Goal: Information Seeking & Learning: Check status

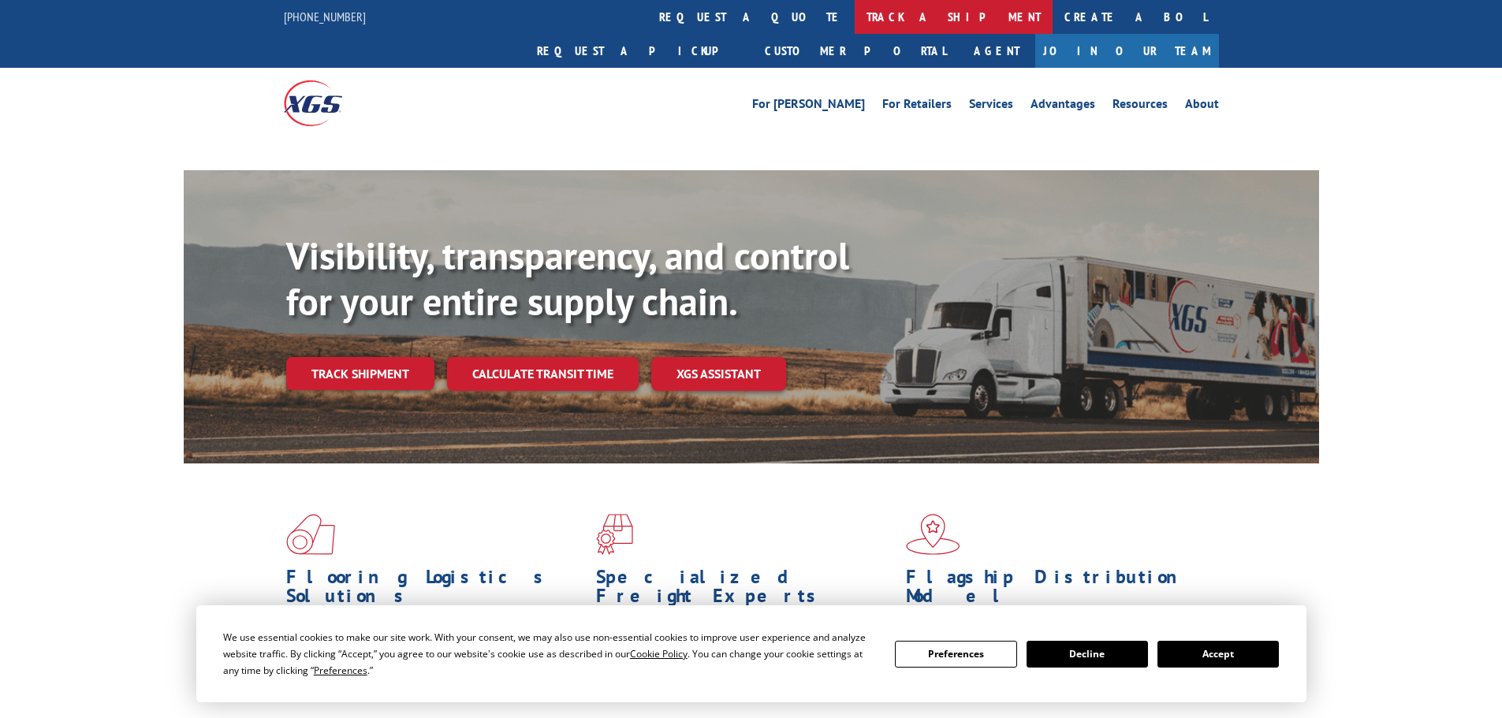
click at [854, 17] on link "track a shipment" at bounding box center [953, 17] width 198 height 34
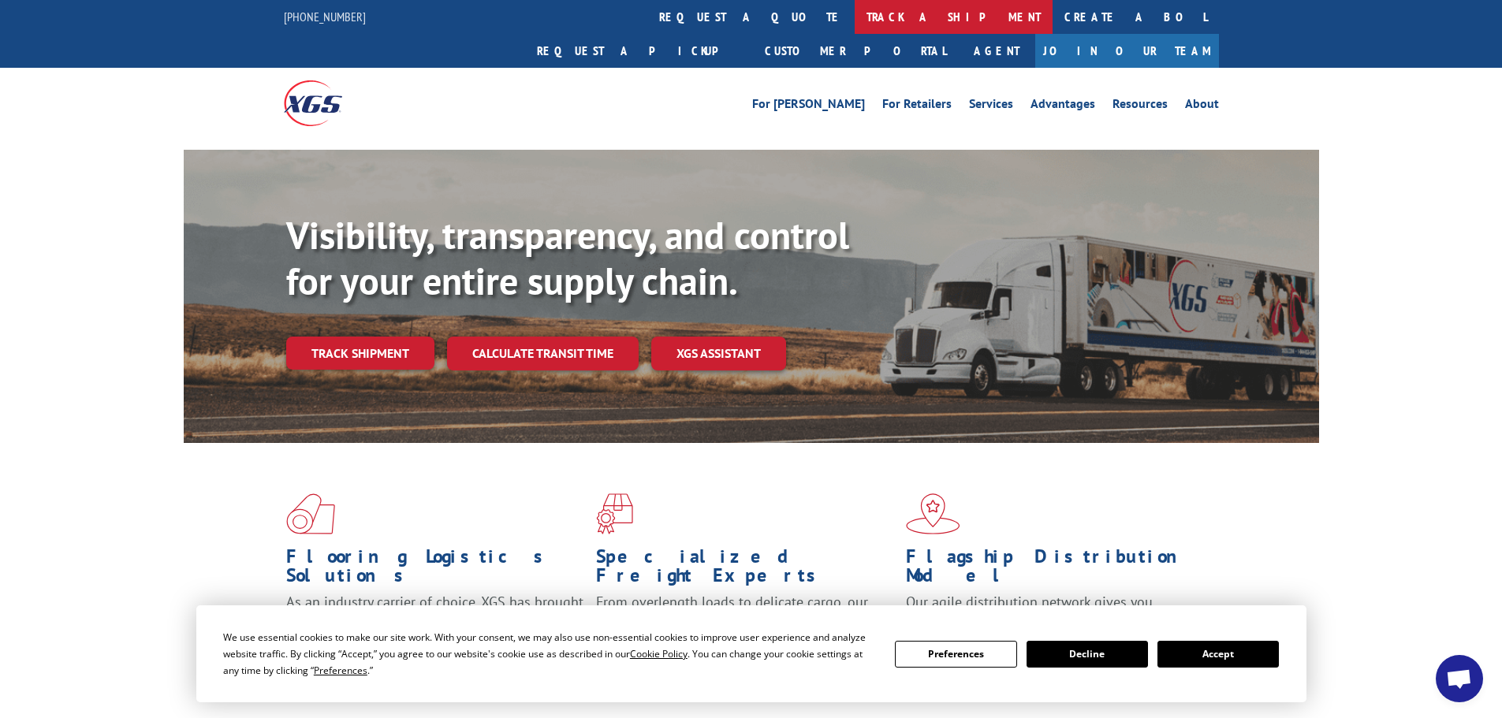
click at [854, 28] on link "track a shipment" at bounding box center [953, 17] width 198 height 34
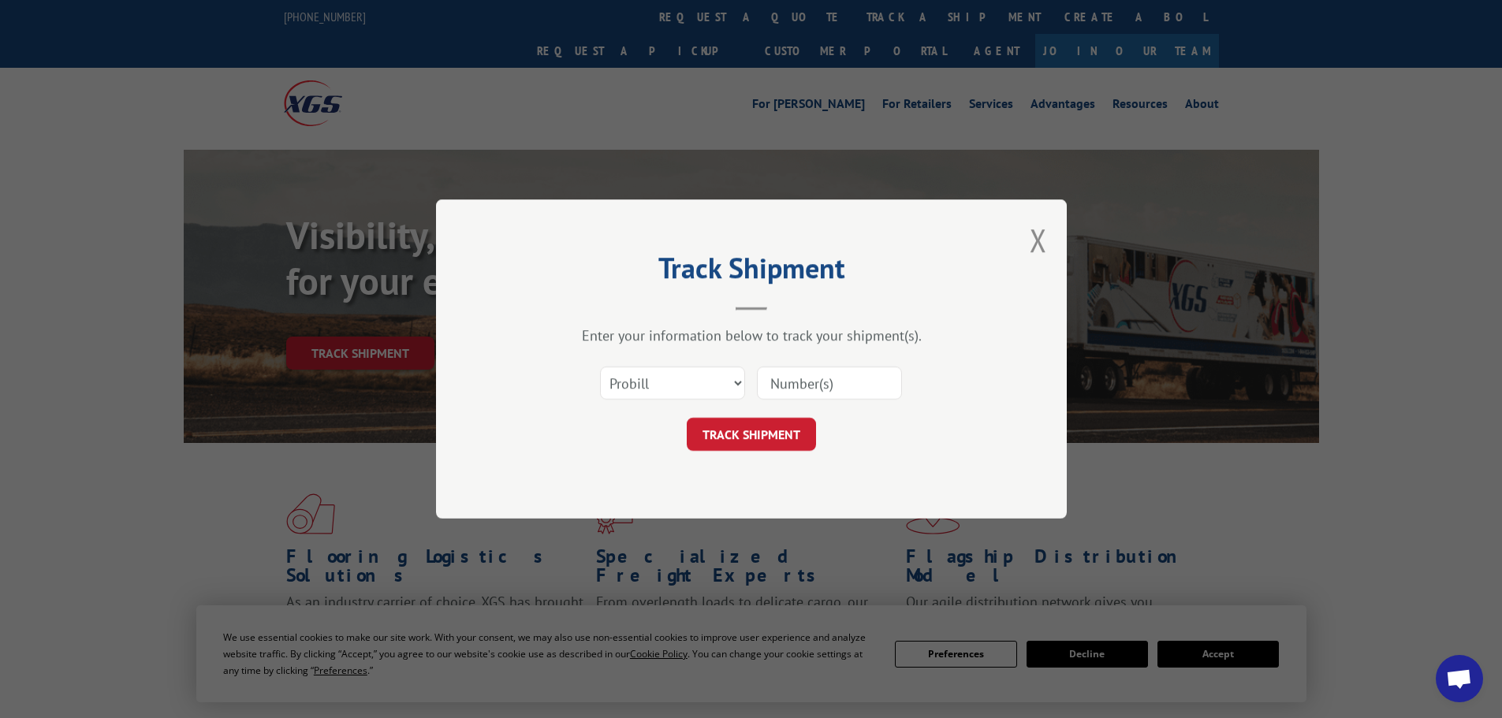
paste input "17638160"
type input "17638160"
click at [771, 423] on button "TRACK SHIPMENT" at bounding box center [751, 434] width 129 height 33
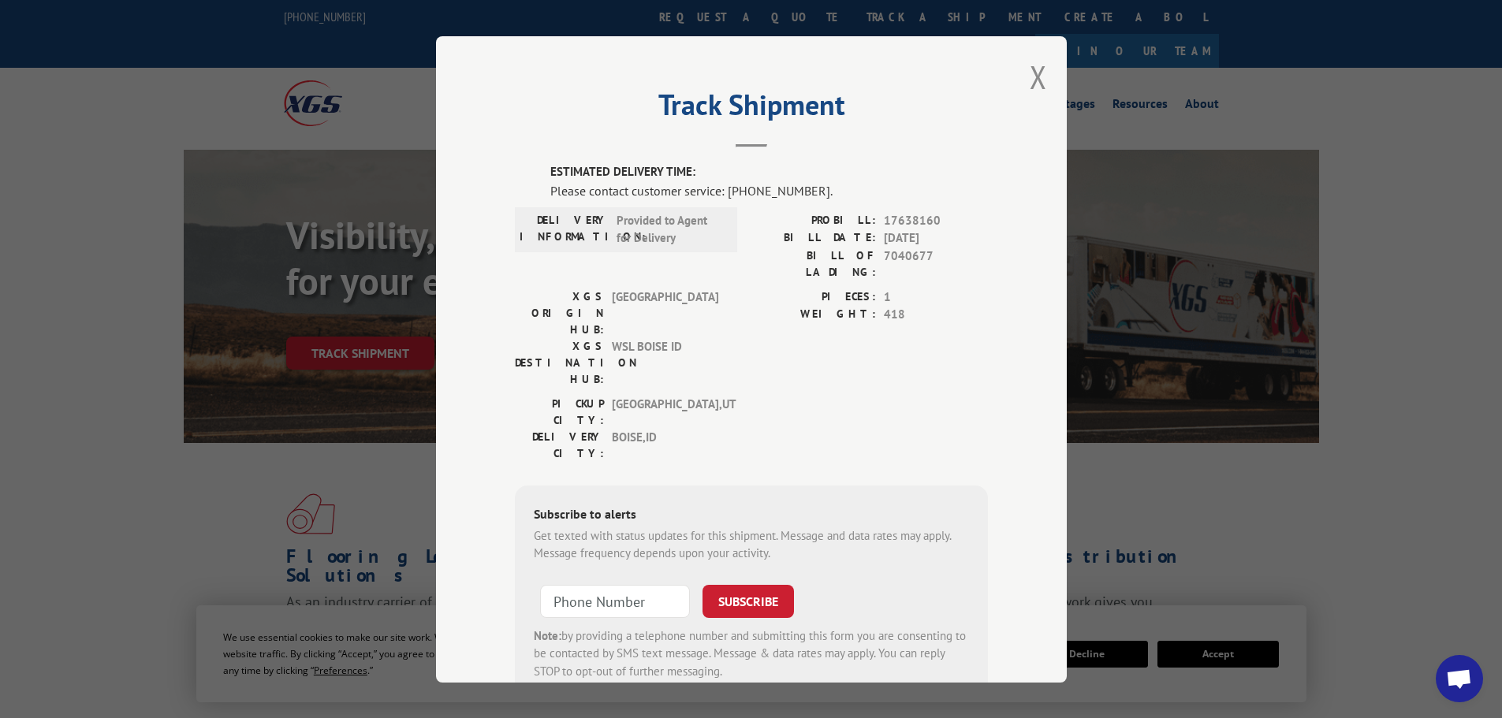
click at [1042, 91] on div "Track Shipment ESTIMATED DELIVERY TIME: Please contact customer service: [PHONE…" at bounding box center [751, 359] width 631 height 646
click at [1033, 73] on button "Close modal" at bounding box center [1037, 77] width 17 height 42
